Goal: Information Seeking & Learning: Learn about a topic

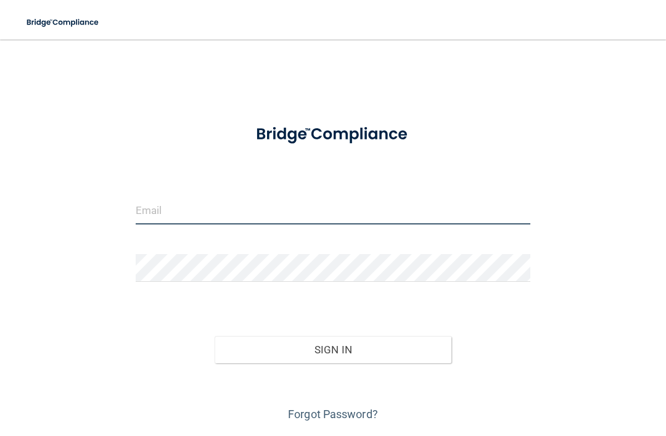
click at [392, 215] on input "email" at bounding box center [333, 211] width 395 height 28
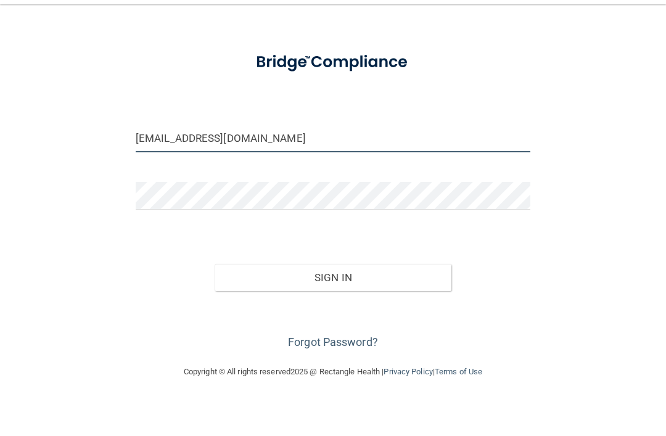
scroll to position [36, 0]
type input "[EMAIL_ADDRESS][DOMAIN_NAME]"
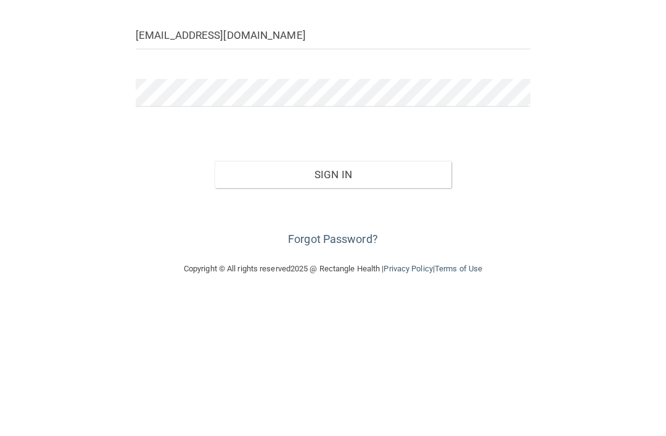
click at [371, 300] on button "Sign In" at bounding box center [333, 313] width 237 height 27
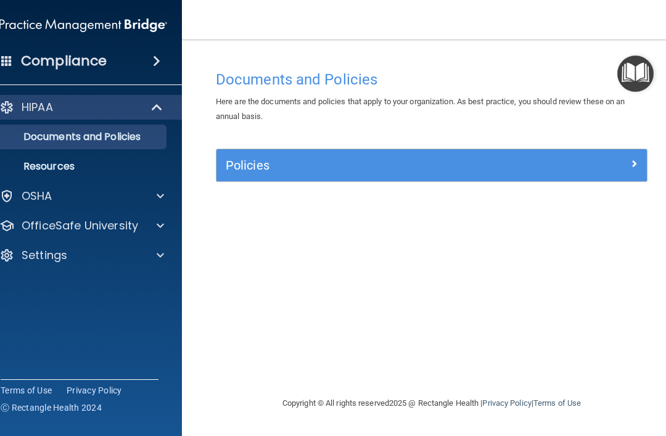
click at [109, 201] on div "OSHA" at bounding box center [66, 196] width 153 height 15
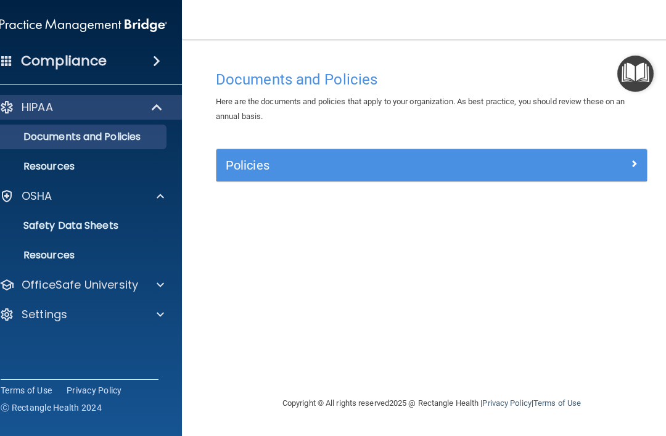
click at [120, 287] on p "OfficeSafe University" at bounding box center [80, 285] width 117 height 15
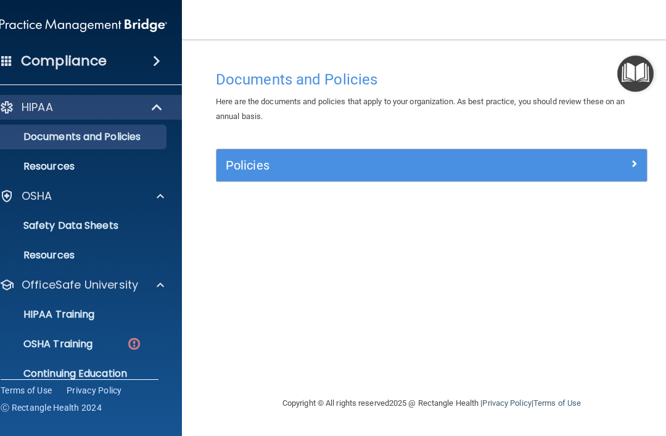
click at [119, 344] on div "OSHA Training" at bounding box center [77, 344] width 168 height 12
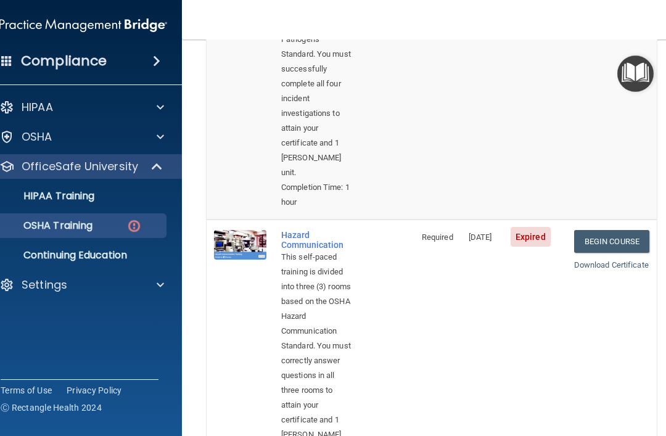
scroll to position [281, 0]
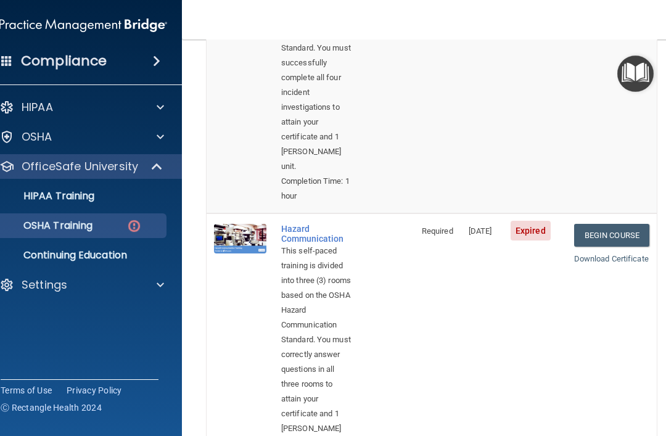
click at [620, 230] on link "Begin Course" at bounding box center [611, 235] width 75 height 23
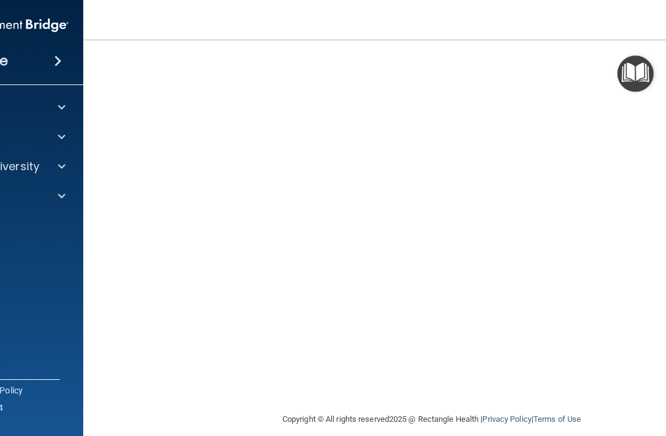
scroll to position [104, 0]
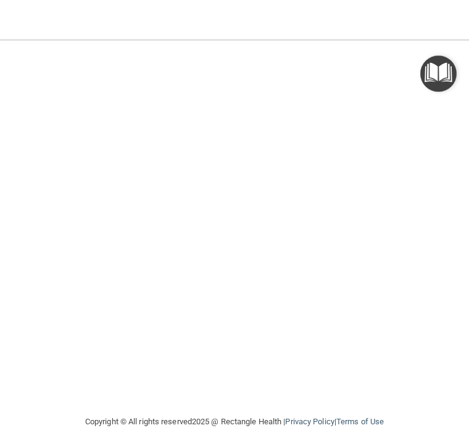
click at [54, 19] on nav "Toggle navigation Tonya Tyler tonyatyler515@gmail.com Manage My Enterprise Prof…" at bounding box center [234, 19] width 673 height 39
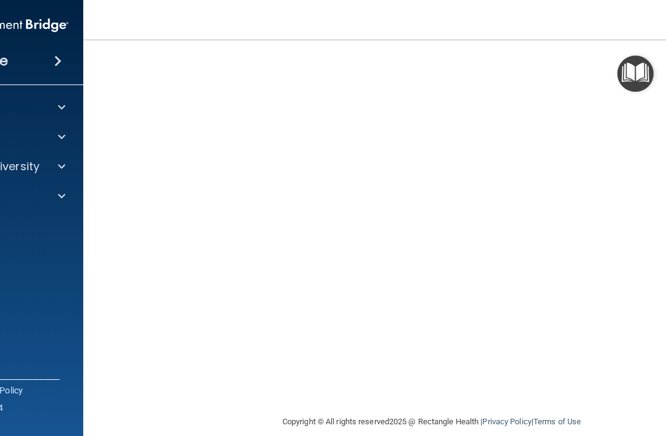
click at [327, 31] on nav "Toggle navigation Tonya Tyler tonyatyler515@gmail.com Manage My Enterprise Prof…" at bounding box center [431, 19] width 697 height 39
click at [224, 23] on nav "Toggle navigation Tonya Tyler tonyatyler515@gmail.com Manage My Enterprise Prof…" at bounding box center [431, 19] width 697 height 39
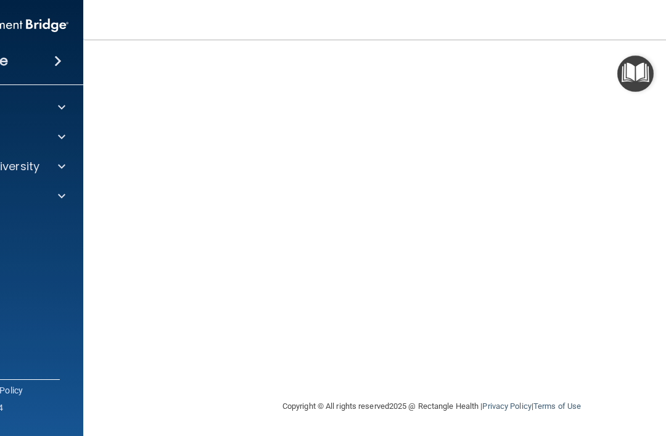
scroll to position [119, 0]
click at [494, 32] on nav "Toggle navigation Tonya Tyler tonyatyler515@gmail.com Manage My Enterprise Prof…" at bounding box center [431, 19] width 697 height 39
click at [650, 70] on img "Open Resource Center" at bounding box center [636, 74] width 36 height 36
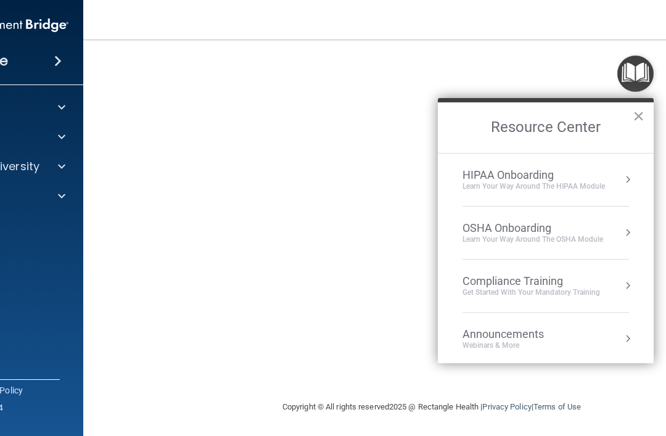
click at [637, 77] on img "Open Resource Center" at bounding box center [636, 74] width 36 height 36
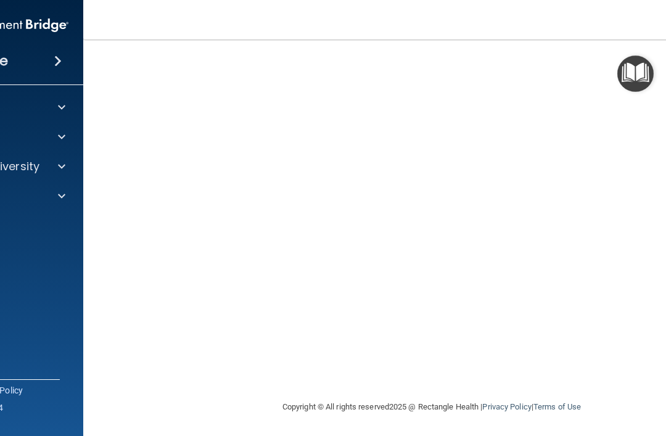
click at [641, 65] on img "Open Resource Center" at bounding box center [636, 74] width 36 height 36
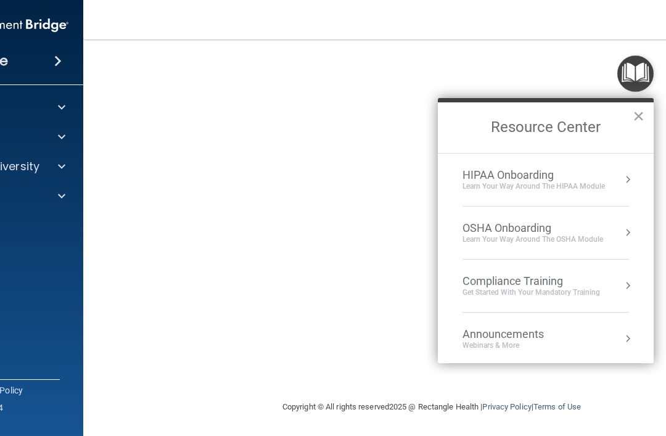
click at [638, 121] on button "×" at bounding box center [639, 116] width 12 height 20
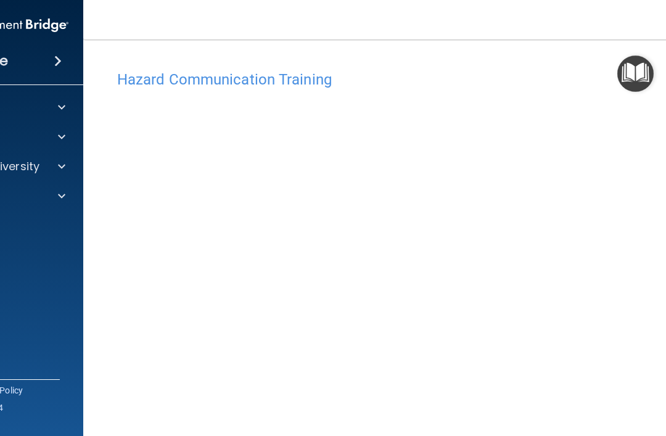
scroll to position [0, 0]
click at [62, 66] on span at bounding box center [57, 61] width 7 height 15
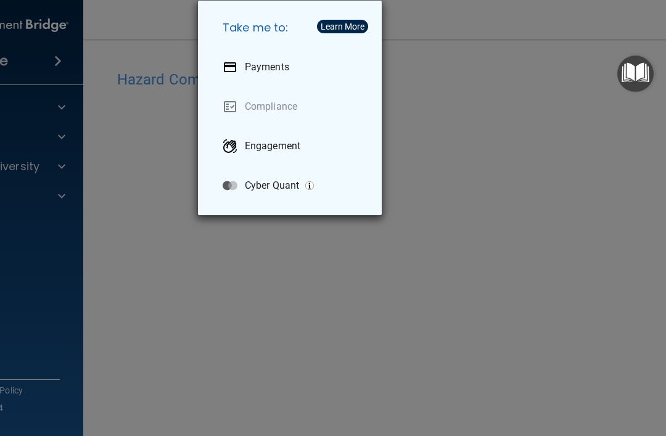
click at [456, 299] on div "Take me to: Payments Compliance Engagement Cyber Quant" at bounding box center [333, 218] width 666 height 436
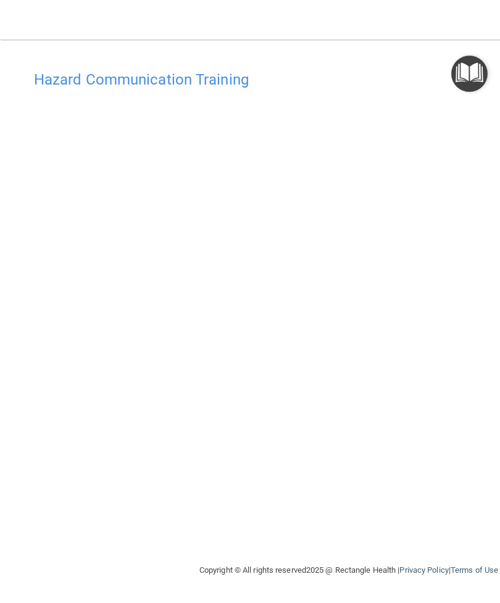
click at [475, 73] on img "Open Resource Center" at bounding box center [469, 74] width 36 height 36
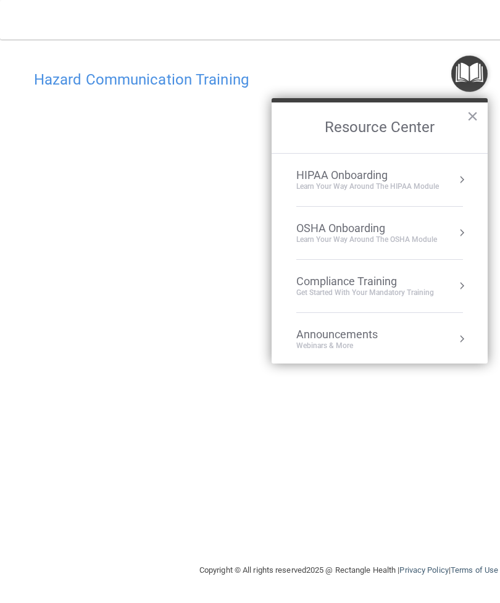
click at [472, 122] on button "×" at bounding box center [472, 116] width 12 height 20
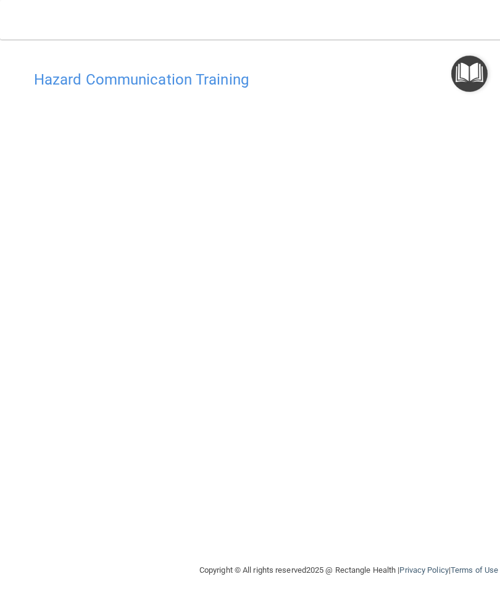
click at [207, 75] on h4 "Hazard Communication Training" at bounding box center [348, 80] width 629 height 16
click at [201, 80] on h4 "Hazard Communication Training" at bounding box center [348, 80] width 629 height 16
click at [220, 66] on div "Hazard Communication Training" at bounding box center [349, 79] width 648 height 30
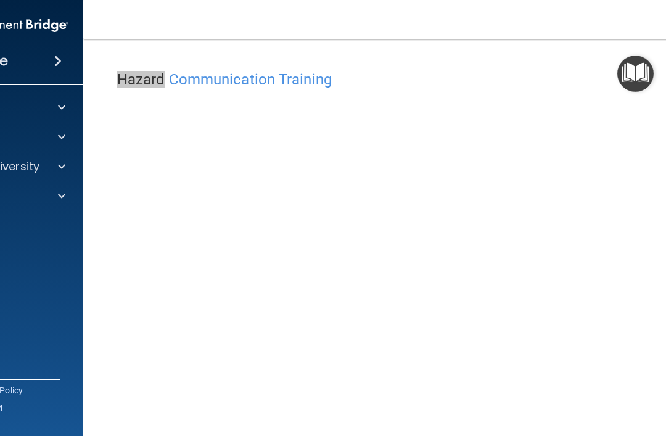
click at [628, 76] on img "Open Resource Center" at bounding box center [636, 74] width 36 height 36
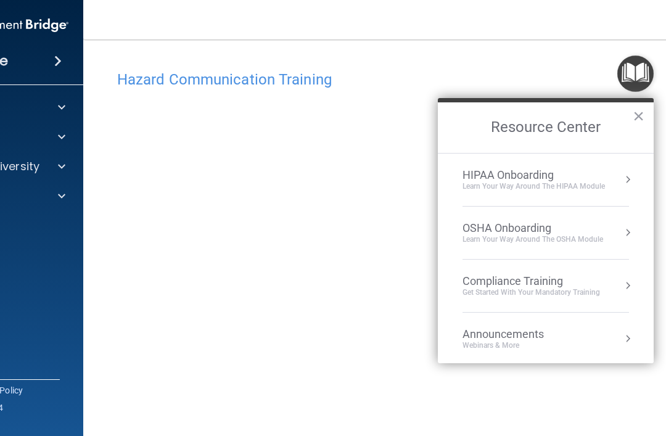
click at [605, 289] on div "Compliance Training Get Started with your mandatory training" at bounding box center [546, 286] width 167 height 23
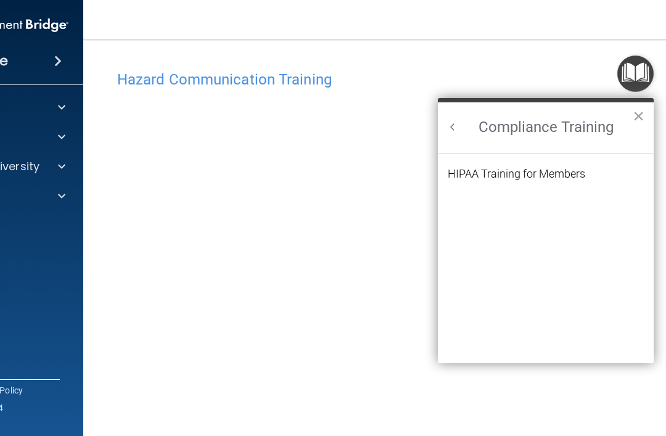
click at [454, 131] on button "Back to Resource Center Home" at bounding box center [453, 127] width 12 height 12
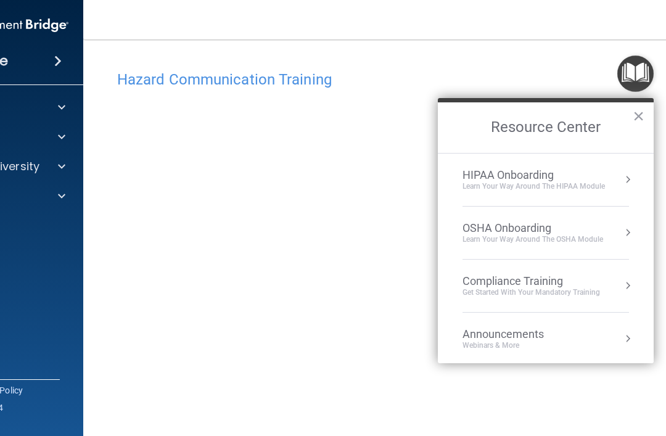
click at [637, 116] on button "×" at bounding box center [639, 116] width 12 height 20
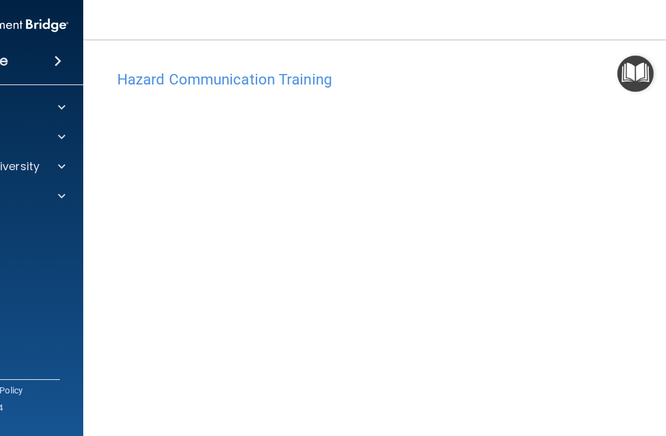
click at [63, 173] on span at bounding box center [61, 166] width 7 height 15
click at [39, 231] on img at bounding box center [35, 225] width 15 height 15
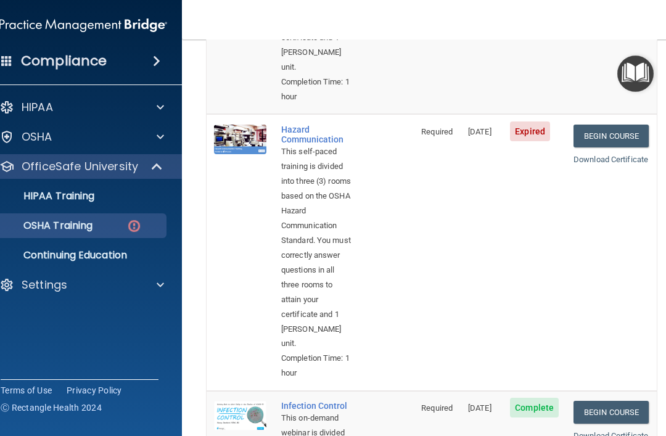
scroll to position [393, 0]
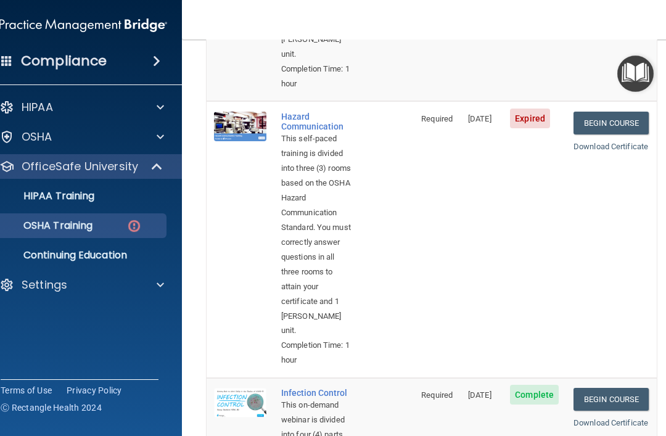
click at [297, 120] on div "Hazard Communication" at bounding box center [316, 122] width 71 height 20
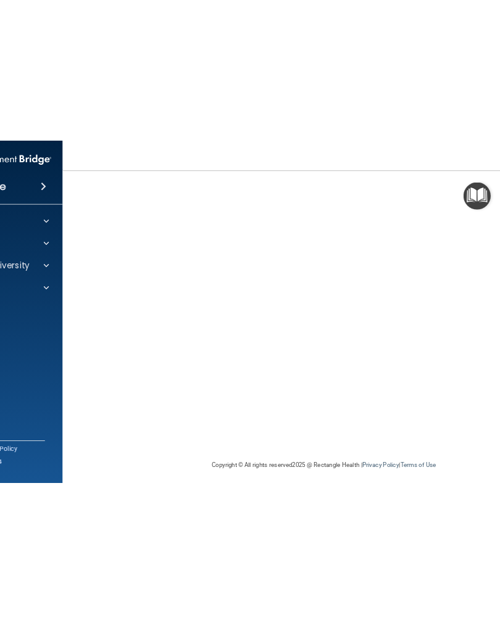
scroll to position [96, 0]
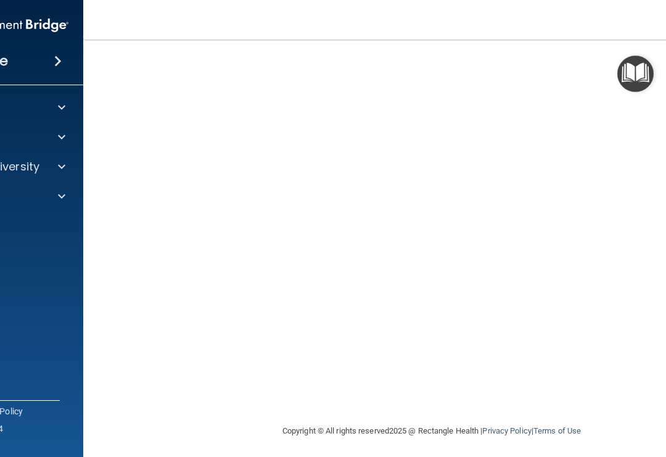
click at [563, 34] on nav "Toggle navigation Tonya Tyler tonyatyler515@gmail.com Manage My Enterprise Prof…" at bounding box center [431, 19] width 697 height 39
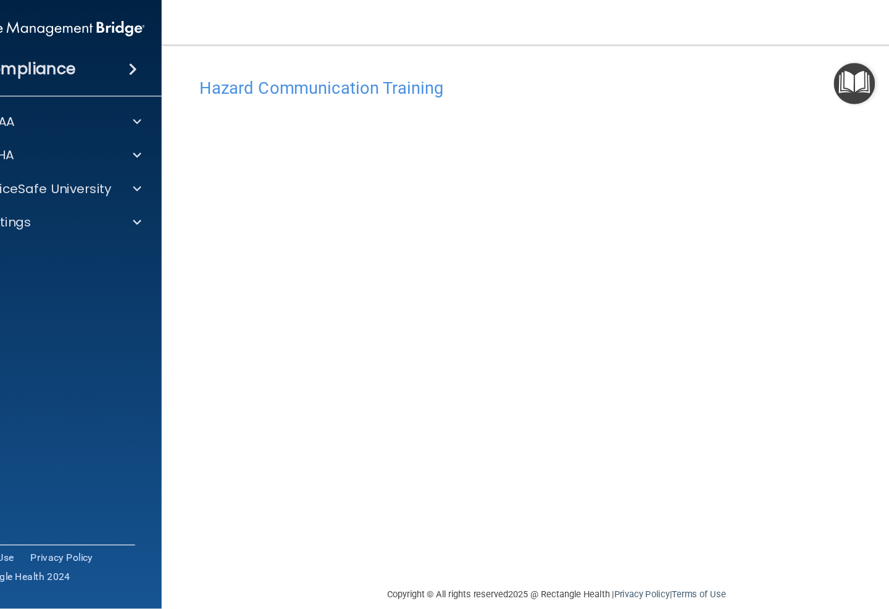
scroll to position [0, 0]
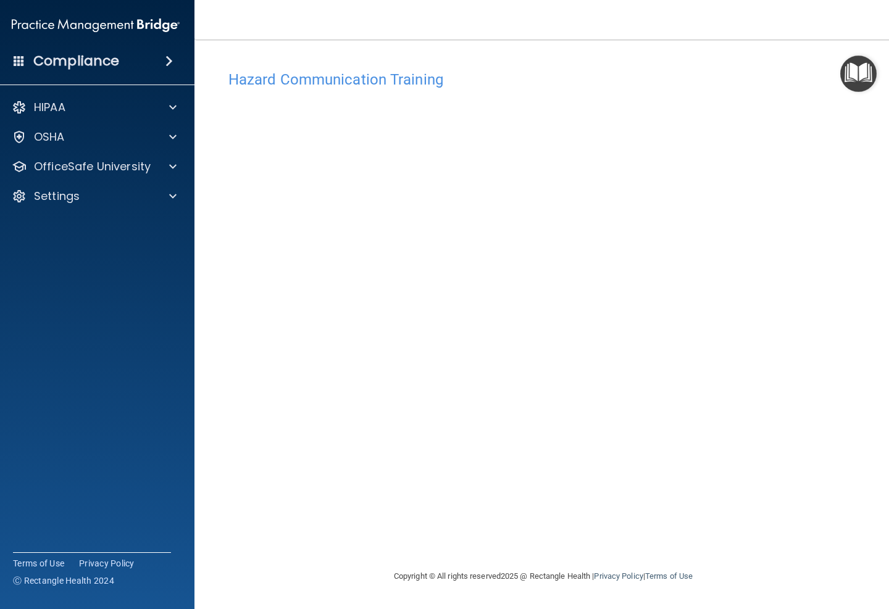
click at [112, 159] on p "OfficeSafe University" at bounding box center [92, 166] width 117 height 15
click at [118, 233] on link "OSHA Training" at bounding box center [82, 226] width 194 height 25
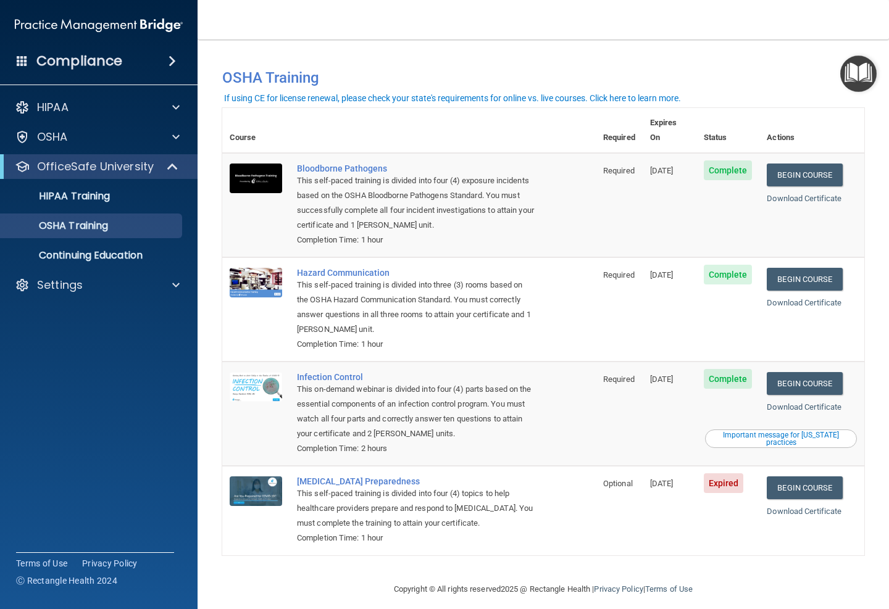
click at [666, 436] on link "Begin Course" at bounding box center [803, 487] width 75 height 23
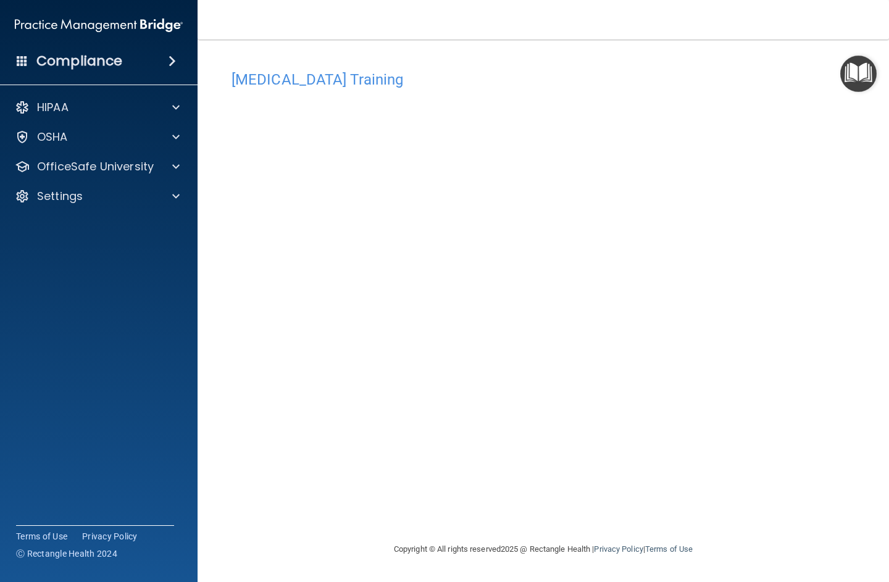
click at [132, 165] on p "OfficeSafe University" at bounding box center [95, 166] width 117 height 15
click at [102, 197] on p "HIPAA Training" at bounding box center [59, 196] width 102 height 12
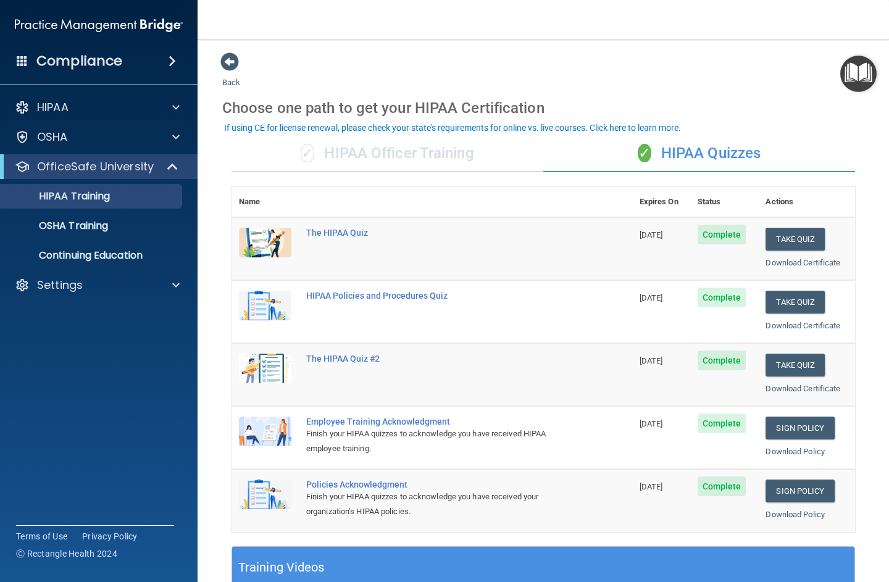
scroll to position [-1, 0]
click at [108, 223] on p "OSHA Training" at bounding box center [58, 226] width 100 height 12
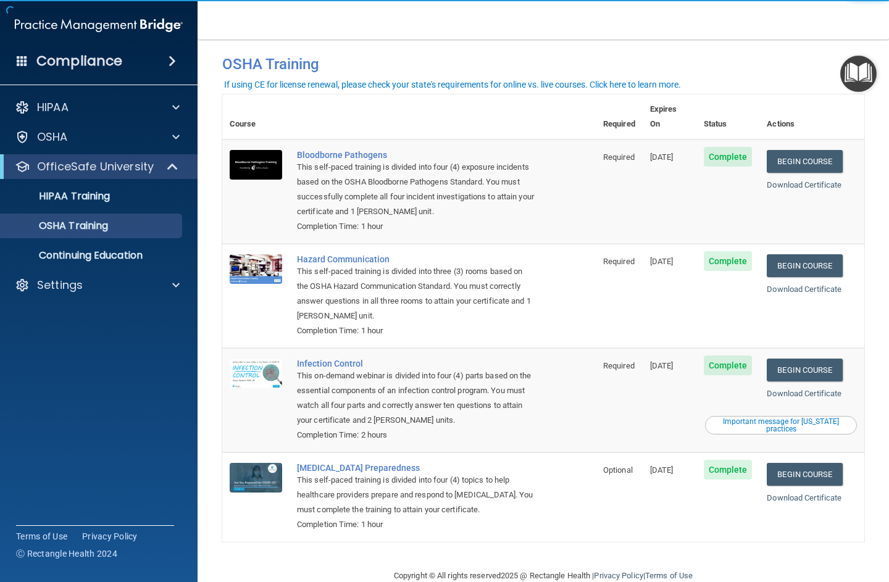
scroll to position [13, 0]
